Goal: Navigation & Orientation: Find specific page/section

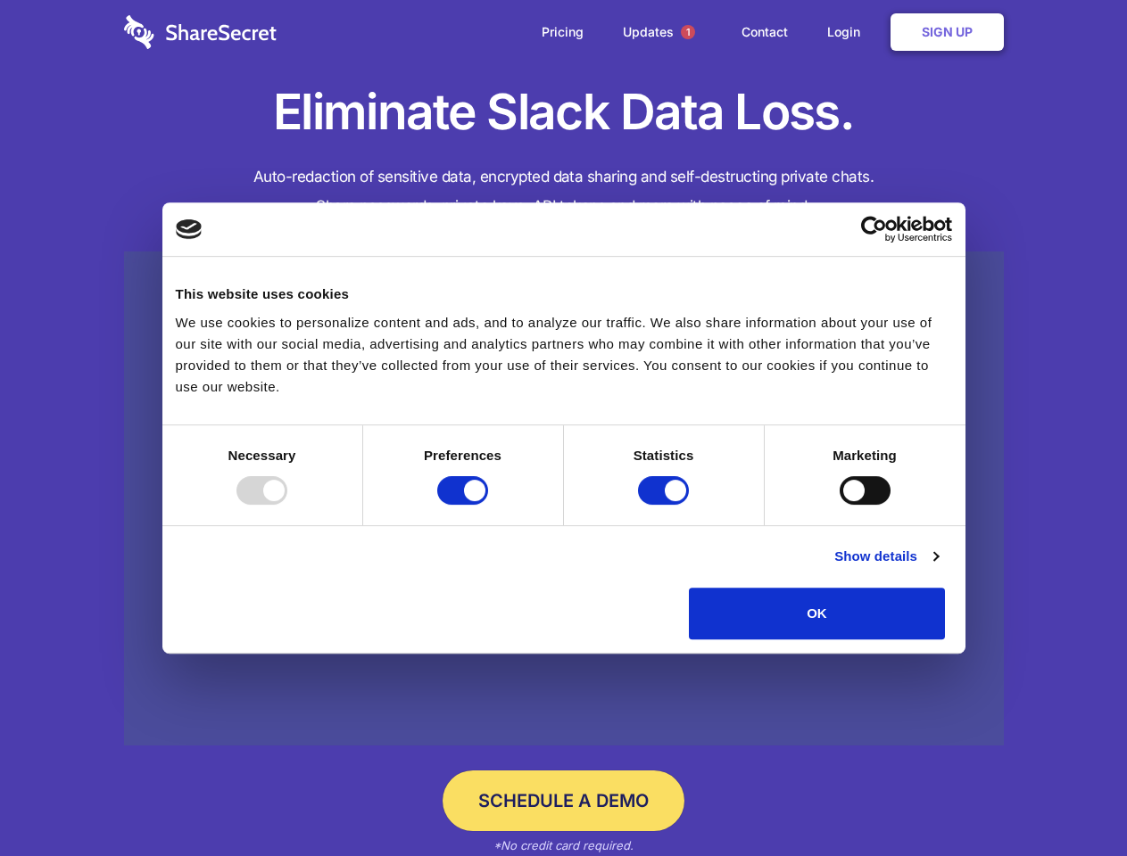
click at [287, 505] on div at bounding box center [261, 490] width 51 height 29
click at [488, 505] on input "Preferences" at bounding box center [462, 490] width 51 height 29
checkbox input "false"
click at [665, 505] on input "Statistics" at bounding box center [663, 490] width 51 height 29
checkbox input "false"
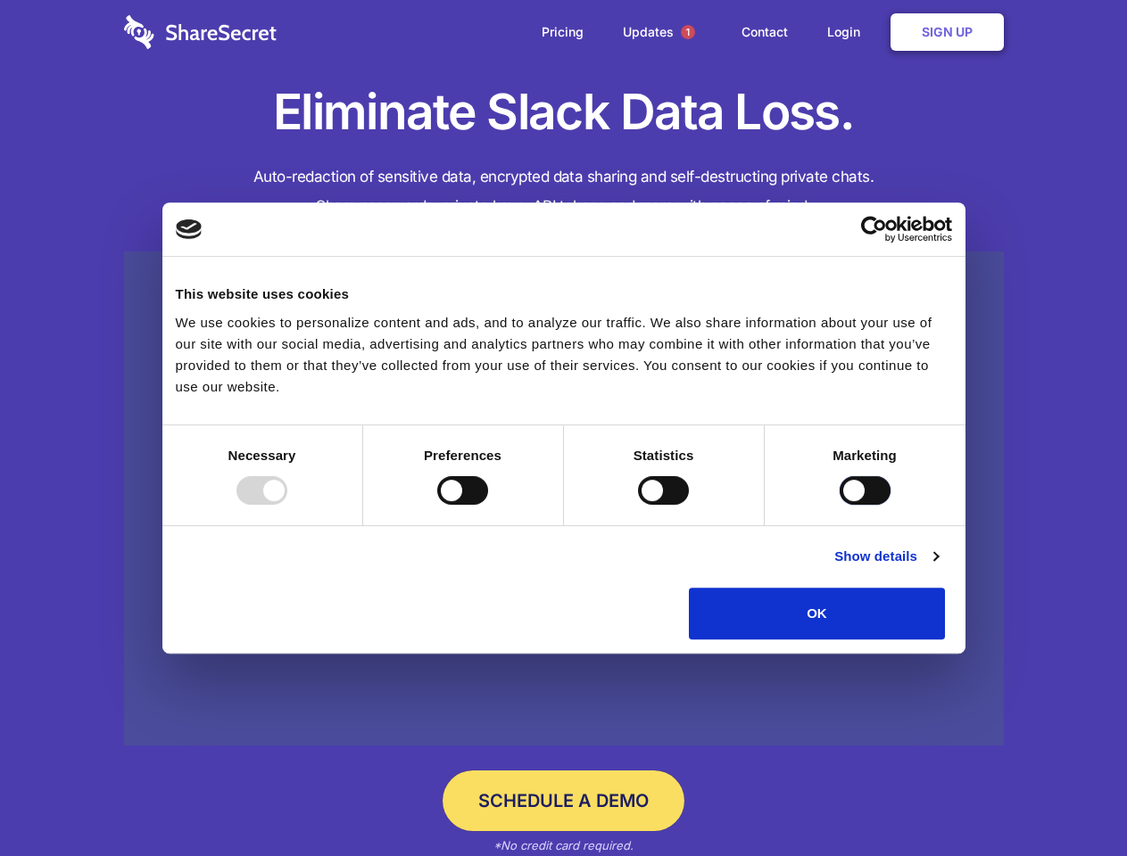
click at [839, 505] on input "Marketing" at bounding box center [864, 490] width 51 height 29
checkbox input "true"
click at [938, 567] on link "Show details" at bounding box center [885, 556] width 103 height 21
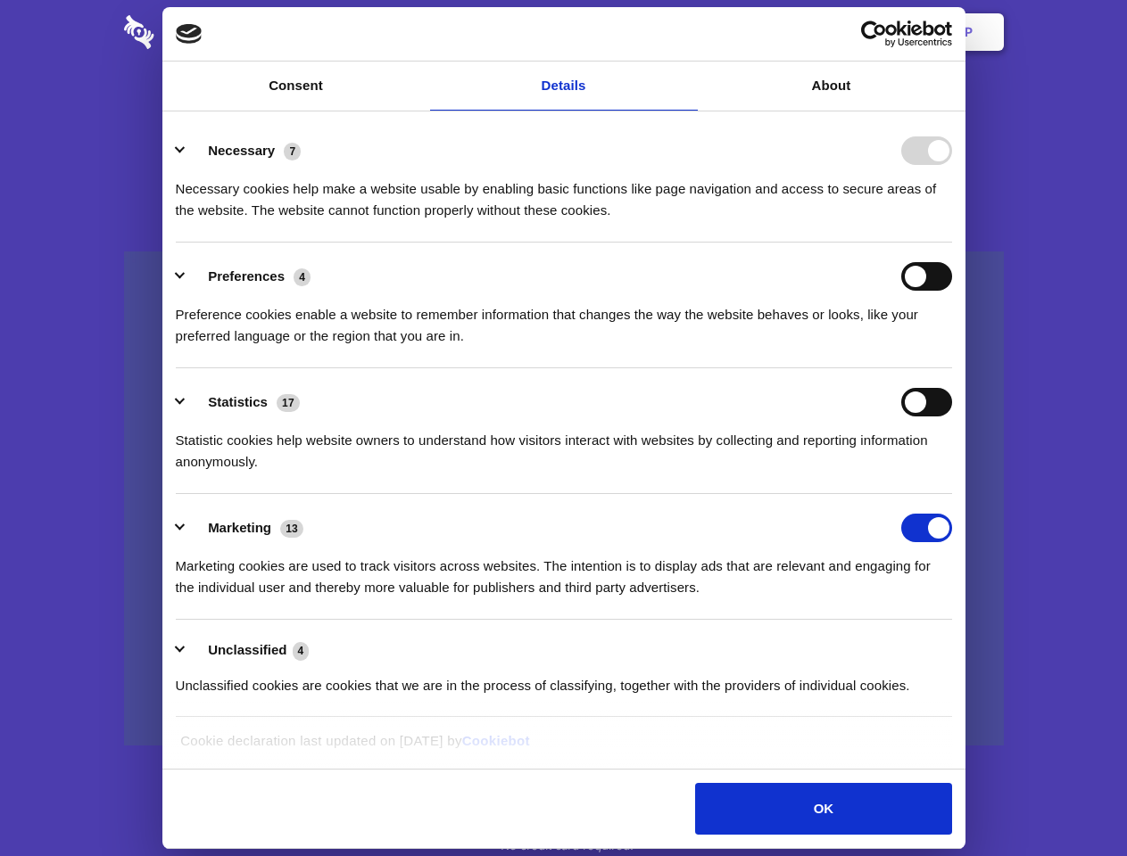
click at [952, 243] on li "Necessary 7 Necessary cookies help make a website usable by enabling basic func…" at bounding box center [564, 180] width 776 height 126
click at [687, 32] on span "1" at bounding box center [688, 32] width 14 height 14
